Goal: Task Accomplishment & Management: Use online tool/utility

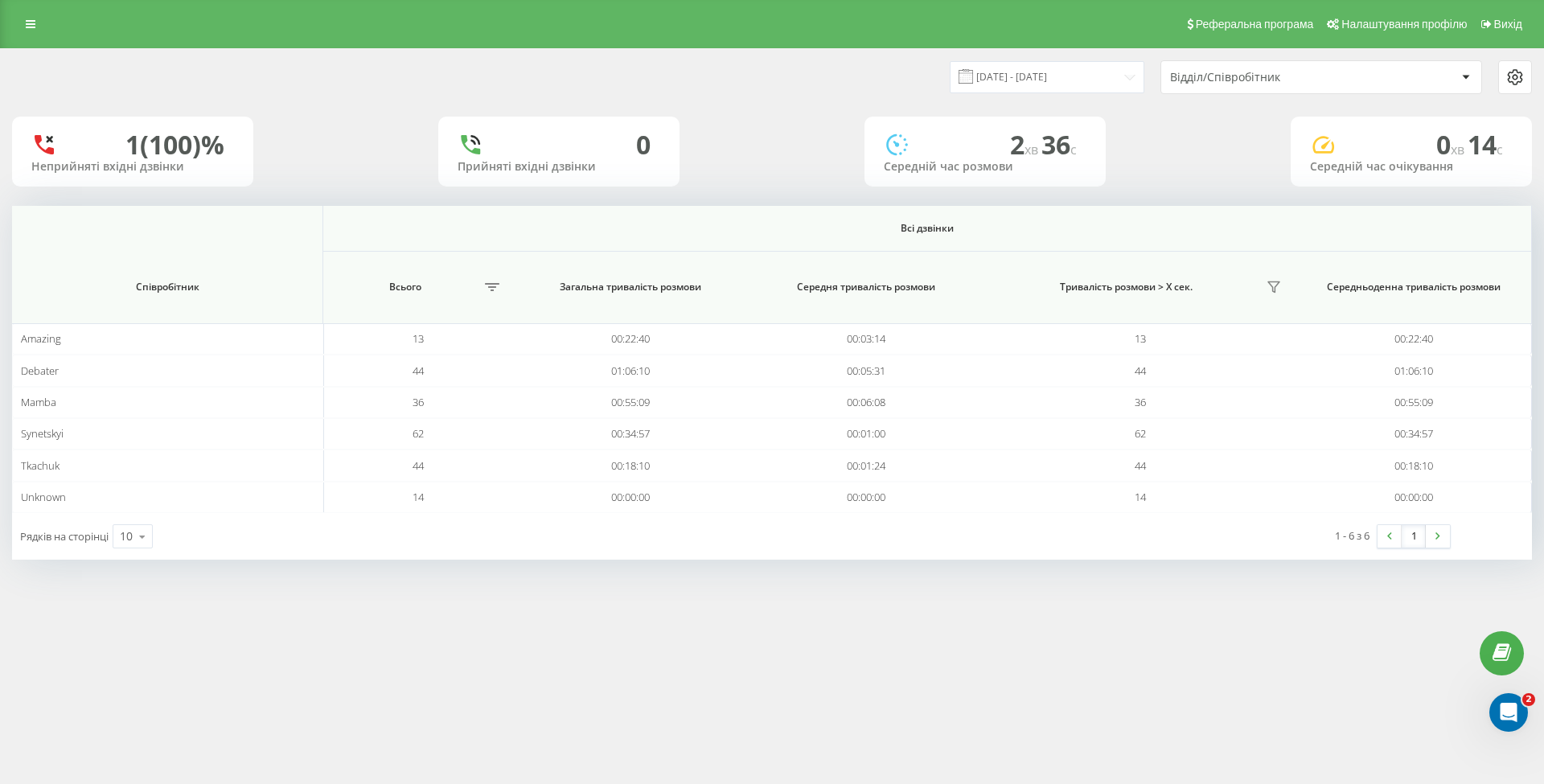
click at [1081, 76] on input "19.09.2025 - 19.09.2025" at bounding box center [1047, 77] width 195 height 32
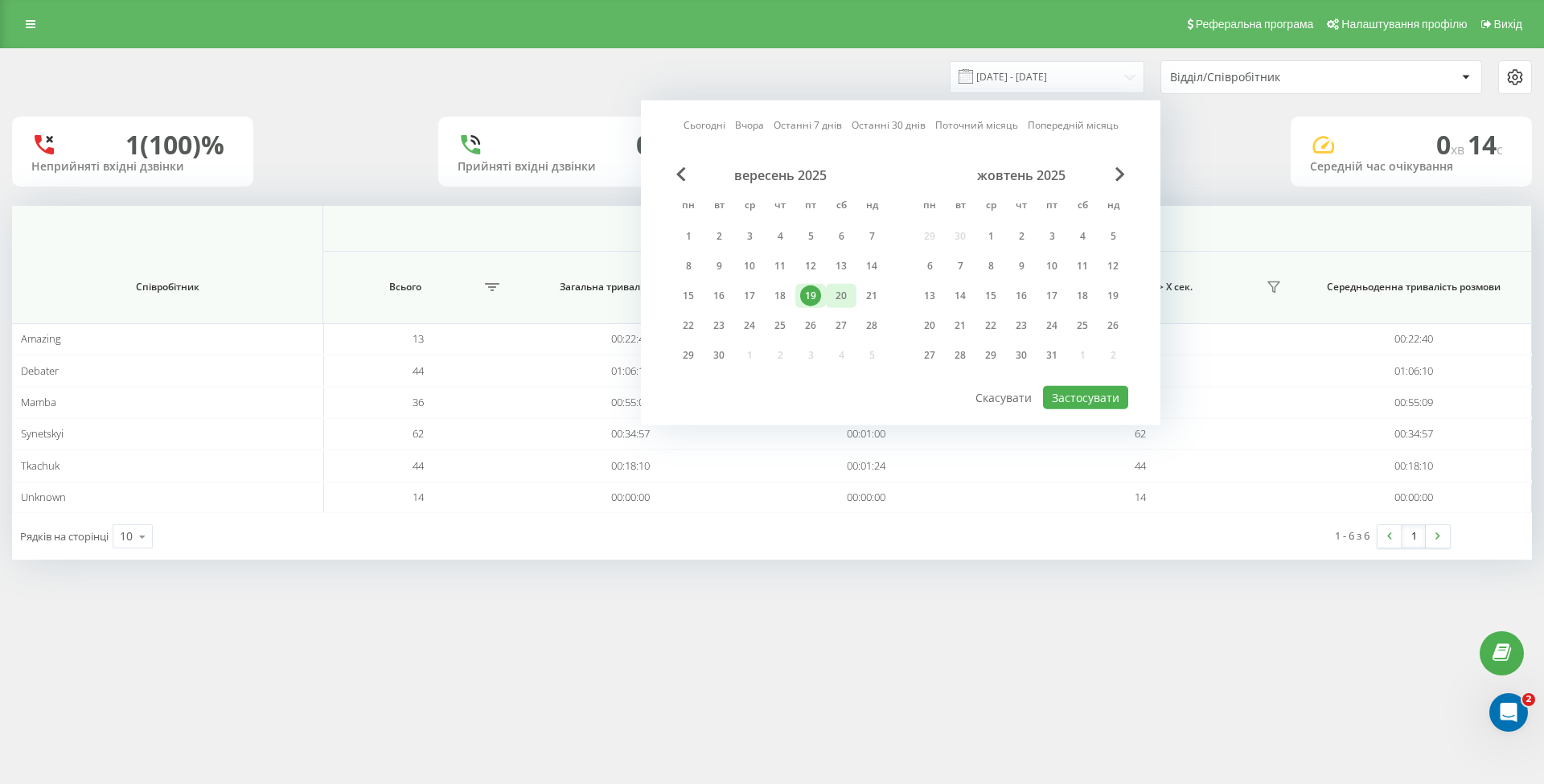
click at [844, 295] on div "20" at bounding box center [841, 295] width 21 height 21
click at [1092, 399] on button "Застосувати" at bounding box center [1085, 398] width 85 height 23
type input "20.09.2025 - 20.09.2025"
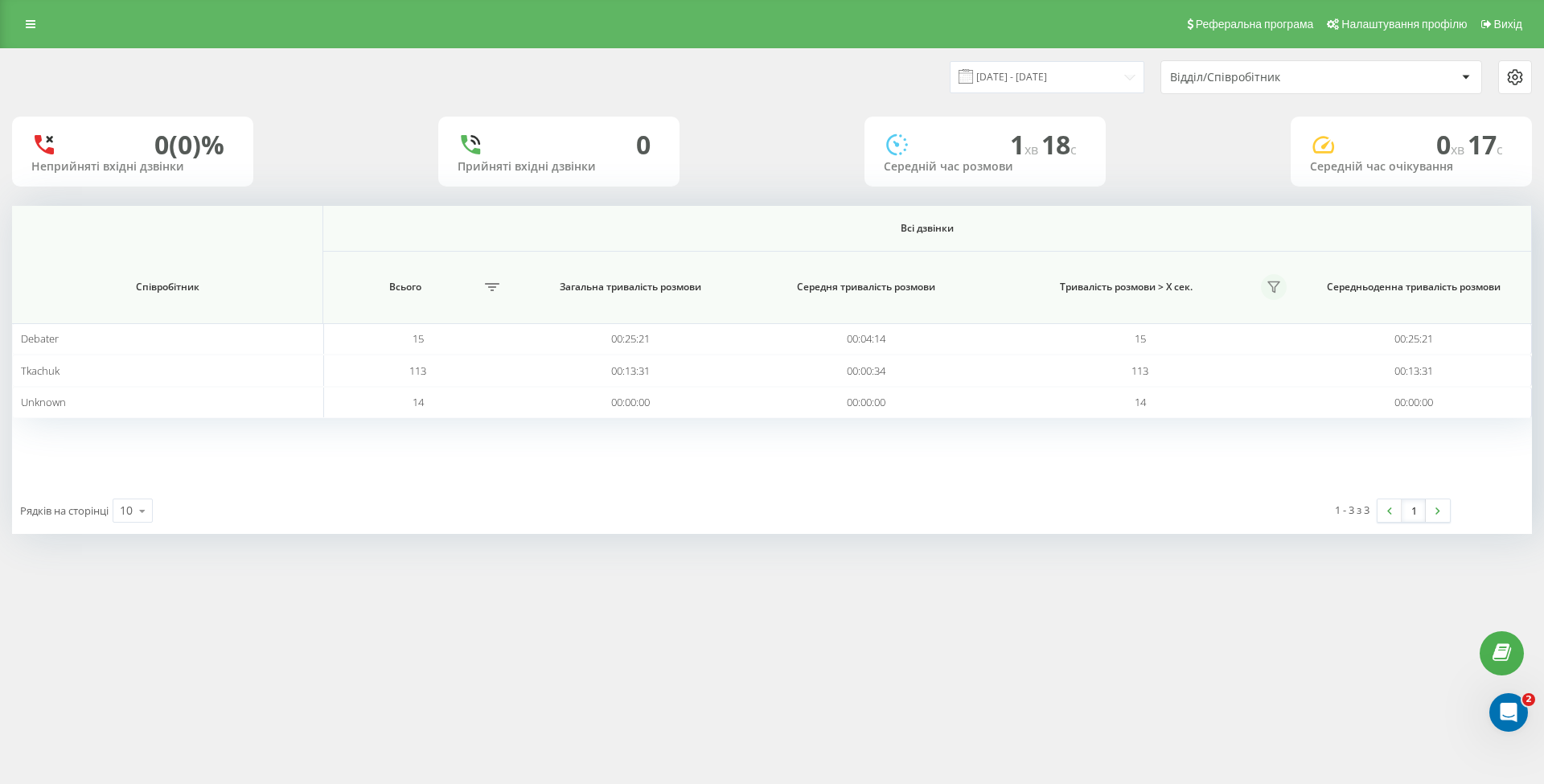
click at [1271, 283] on icon at bounding box center [1273, 286] width 12 height 12
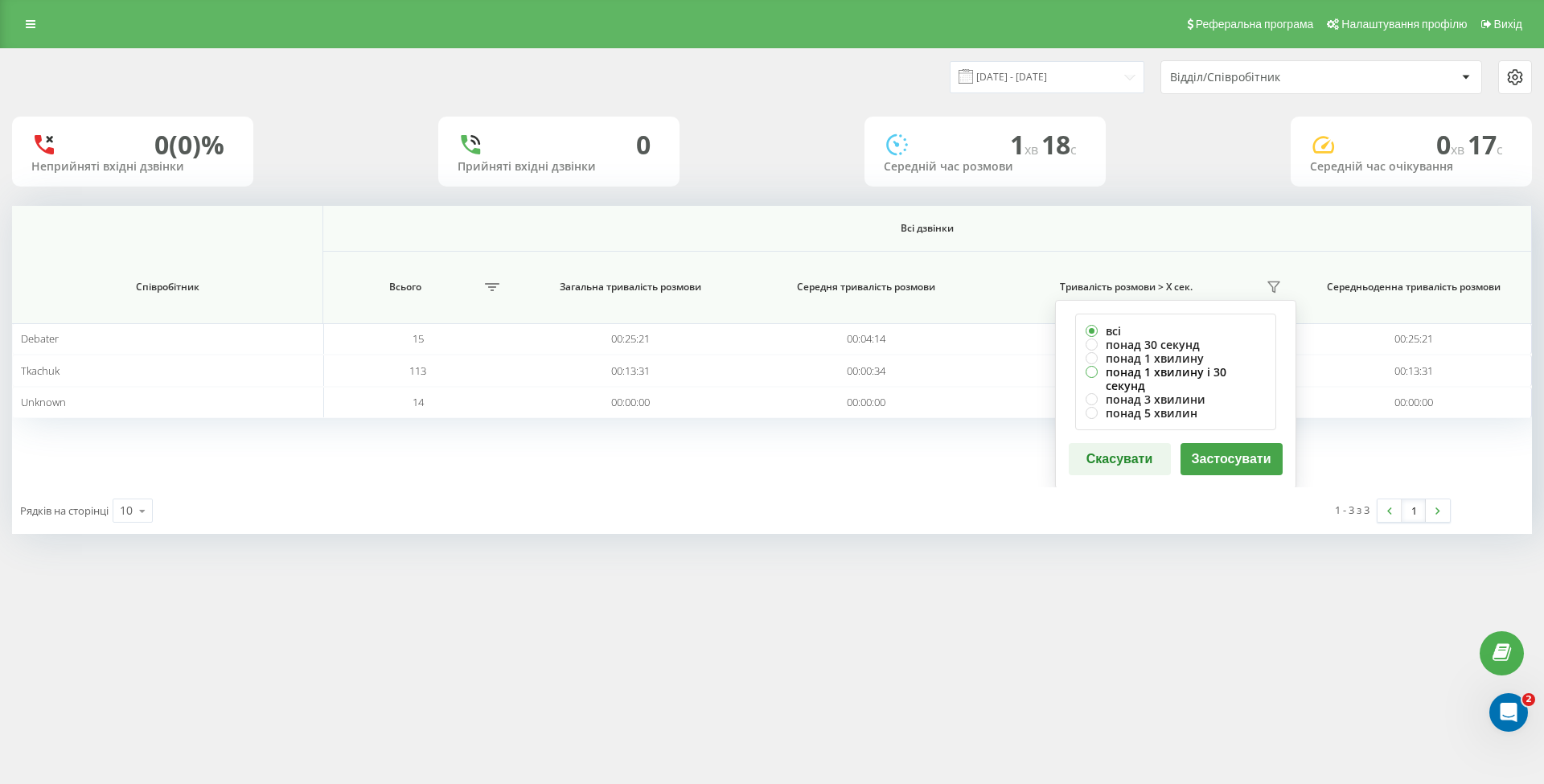
click at [1206, 370] on label "понад 1 хвилину і 30 секунд" at bounding box center [1176, 378] width 180 height 27
radio input "true"
click at [1208, 443] on button "Застосувати" at bounding box center [1232, 459] width 102 height 32
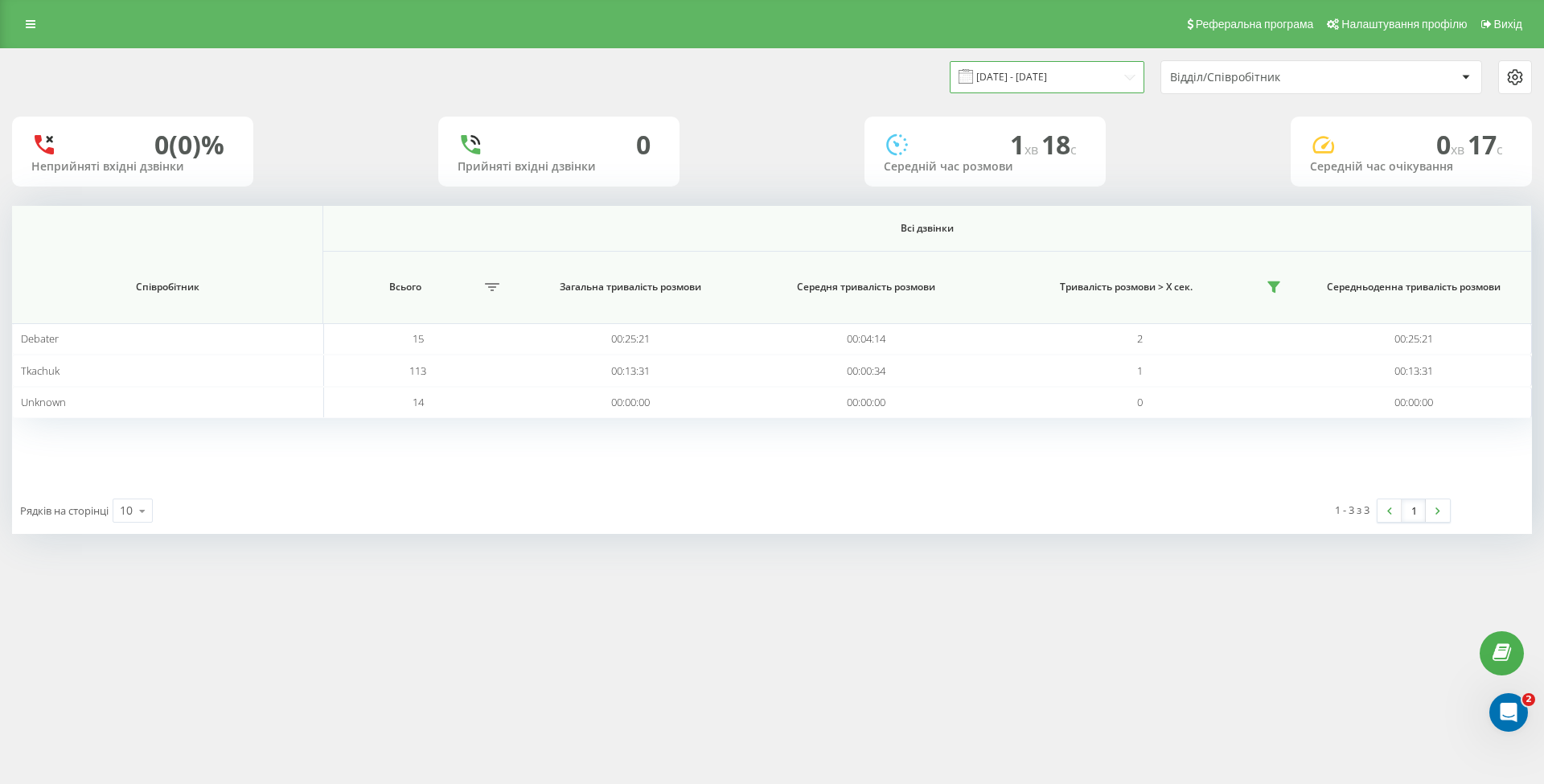
click at [1098, 72] on input "20.09.2025 - 20.09.2025" at bounding box center [1047, 77] width 195 height 32
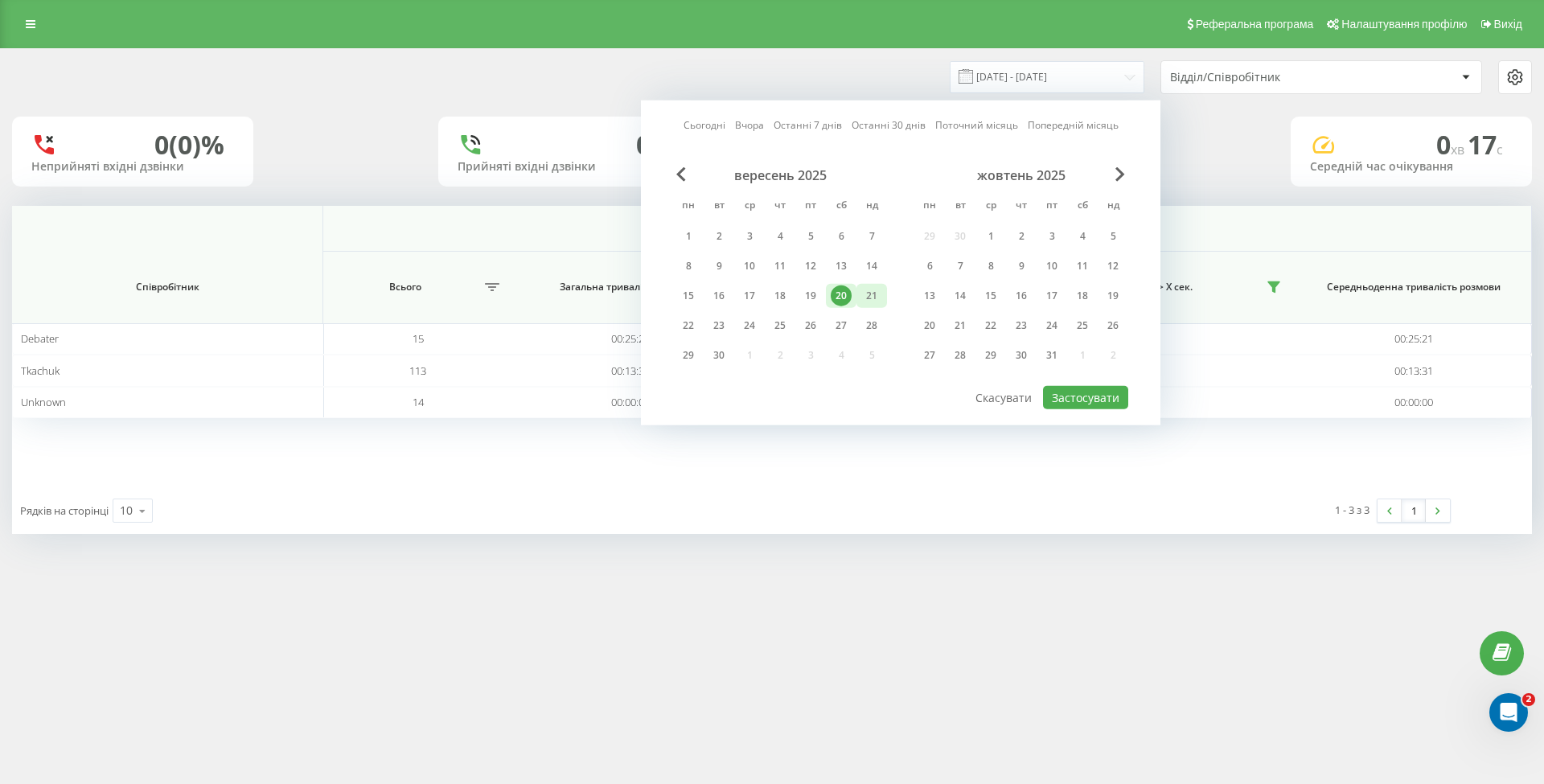
click at [871, 288] on div "21" at bounding box center [871, 295] width 21 height 21
click at [1073, 392] on button "Застосувати" at bounding box center [1085, 398] width 85 height 23
type input "21.09.2025 - 21.09.2025"
